Goal: Task Accomplishment & Management: Manage account settings

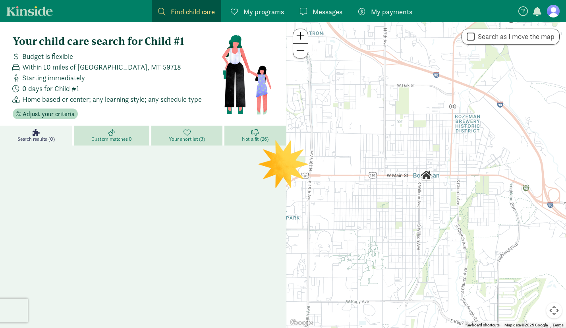
click at [557, 13] on figure at bounding box center [553, 11] width 13 height 13
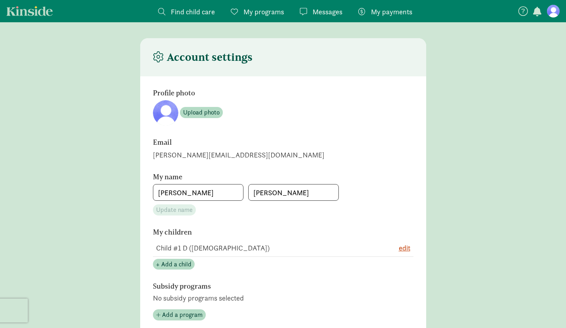
click at [555, 19] on nav "Find child care Find My programs Programs Messages Messages My payments Pay" at bounding box center [283, 11] width 566 height 22
click at [555, 14] on figure at bounding box center [553, 11] width 13 height 13
click at [553, 12] on figure at bounding box center [553, 11] width 13 height 13
click at [477, 33] on div "Find child care Find My programs Programs Messages Messages My payments Pay Acc…" at bounding box center [283, 325] width 566 height 651
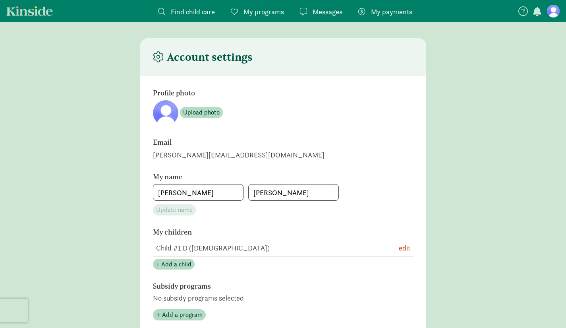
click at [552, 10] on figure at bounding box center [553, 11] width 13 height 13
click at [29, 14] on link "Kinside" at bounding box center [29, 11] width 46 height 10
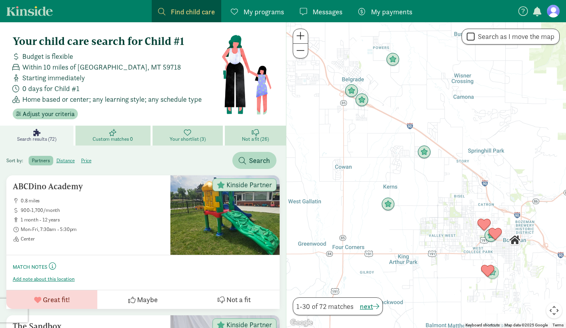
click at [551, 11] on figure at bounding box center [553, 11] width 13 height 13
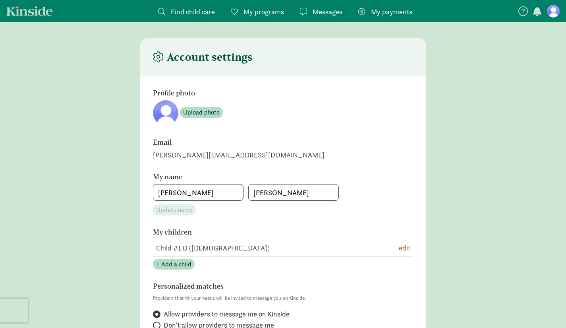
click at [551, 11] on figure at bounding box center [553, 11] width 13 height 13
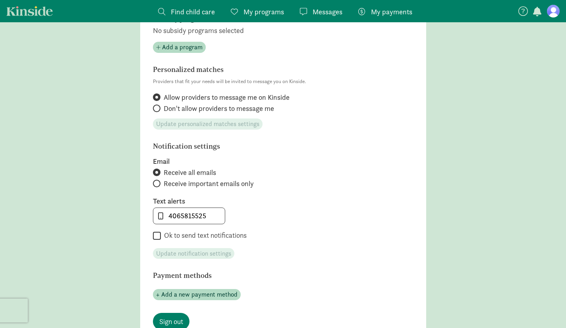
scroll to position [370, 0]
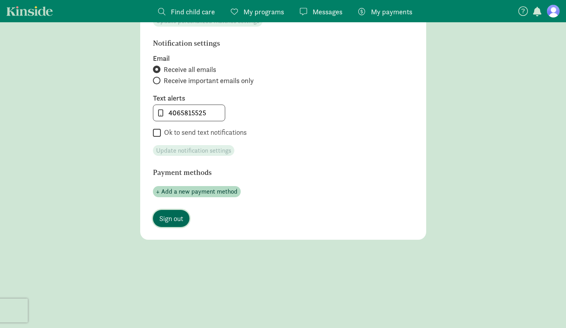
click at [180, 214] on span "Sign out" at bounding box center [171, 218] width 24 height 11
